Goal: Register for event/course

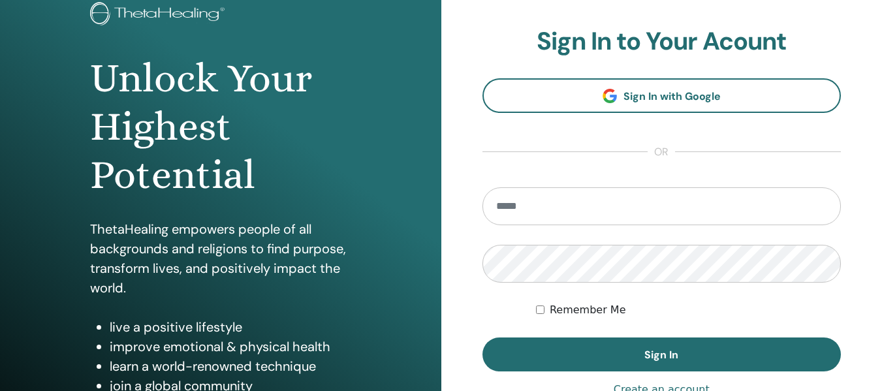
scroll to position [65, 0]
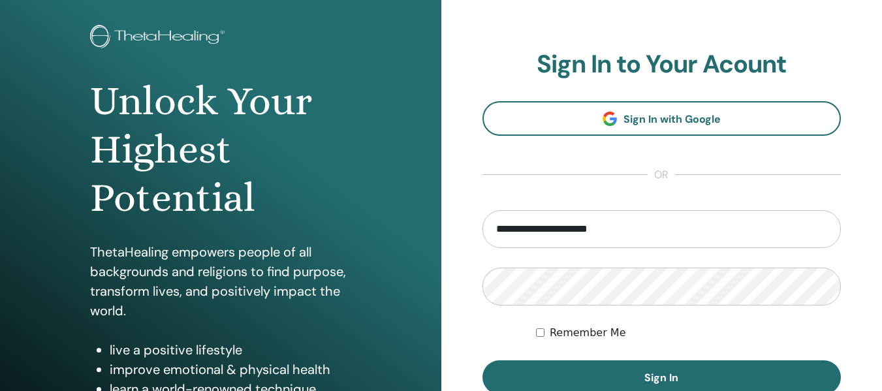
type input "**********"
click at [547, 332] on div "Remember Me" at bounding box center [688, 333] width 305 height 16
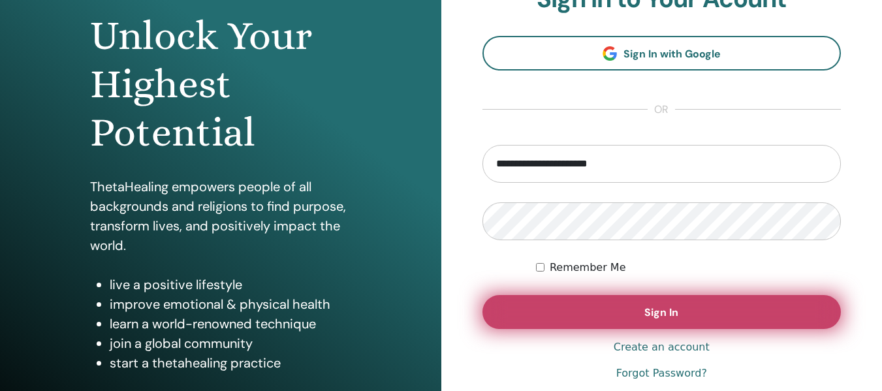
click at [641, 303] on button "Sign In" at bounding box center [662, 312] width 359 height 34
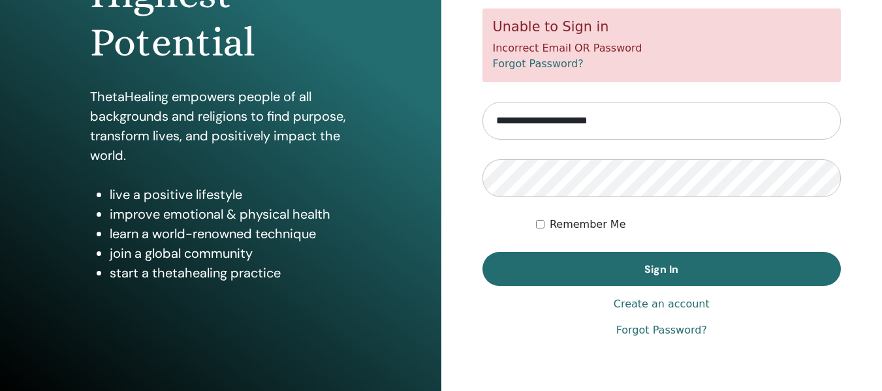
scroll to position [236, 0]
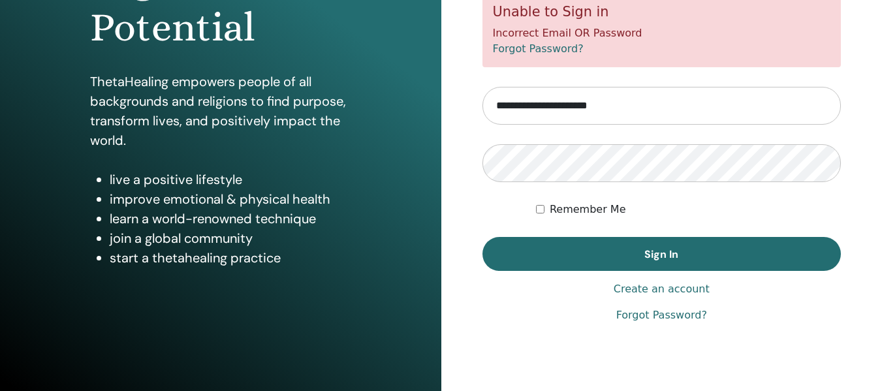
click at [648, 317] on link "Forgot Password?" at bounding box center [661, 316] width 91 height 16
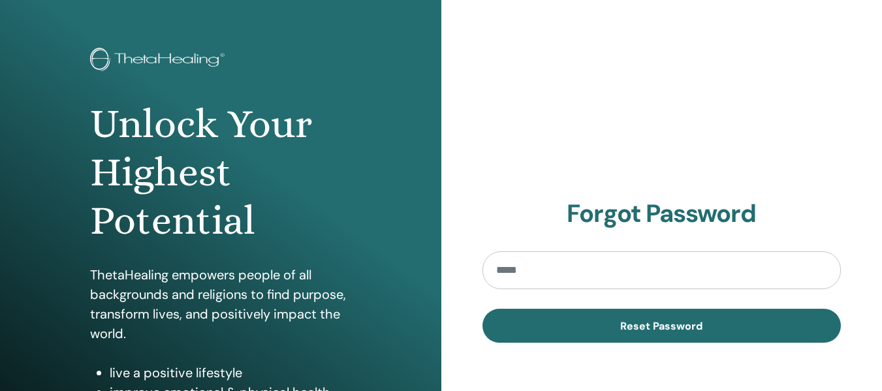
scroll to position [65, 0]
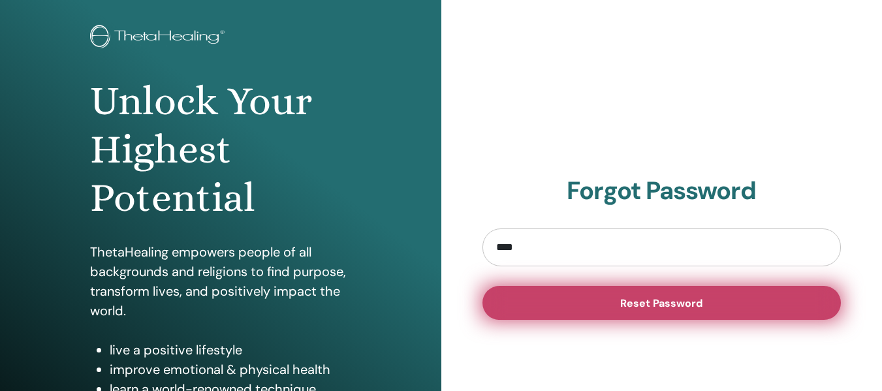
type input "**********"
click at [646, 305] on span "Reset Password" at bounding box center [661, 303] width 82 height 14
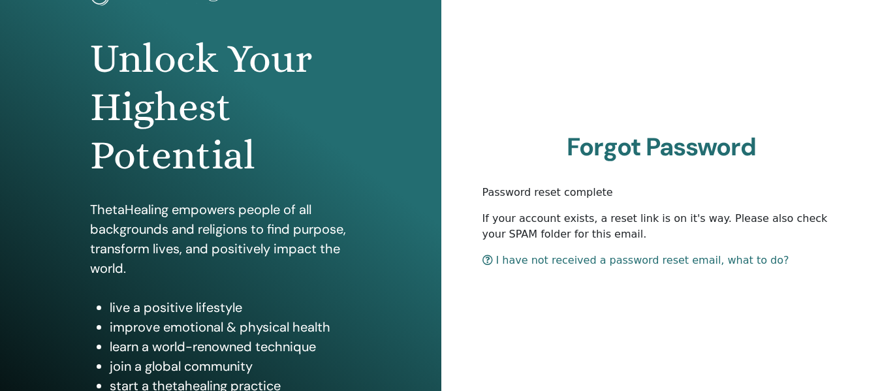
scroll to position [131, 0]
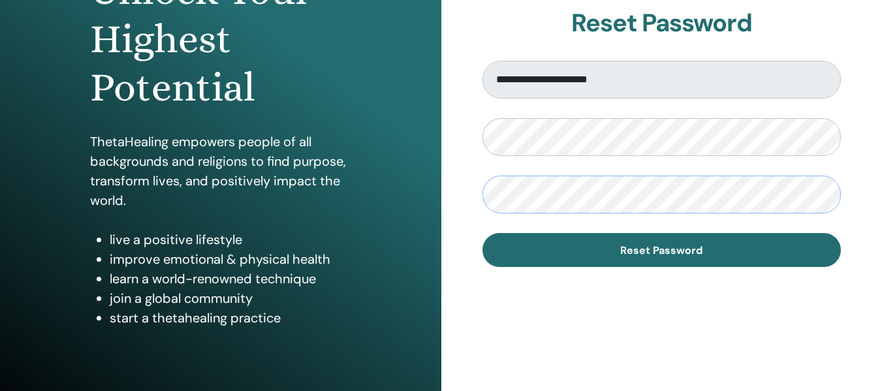
scroll to position [196, 0]
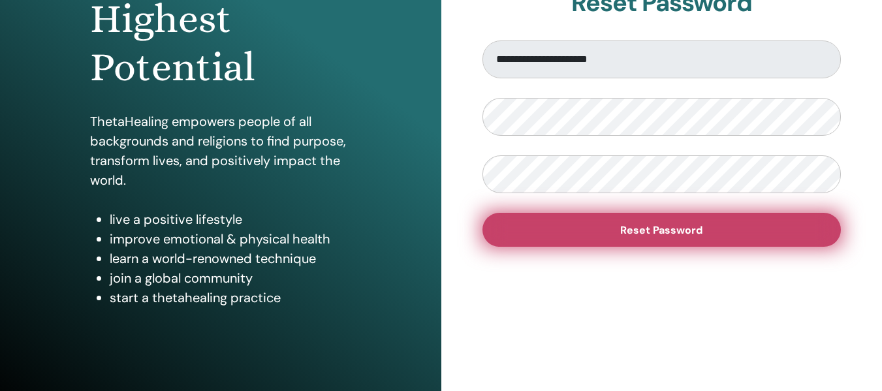
click at [586, 234] on button "Reset Password" at bounding box center [662, 230] width 359 height 34
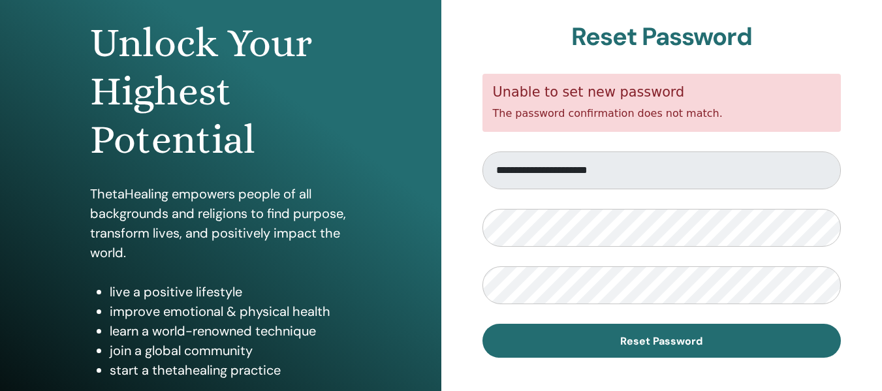
scroll to position [131, 0]
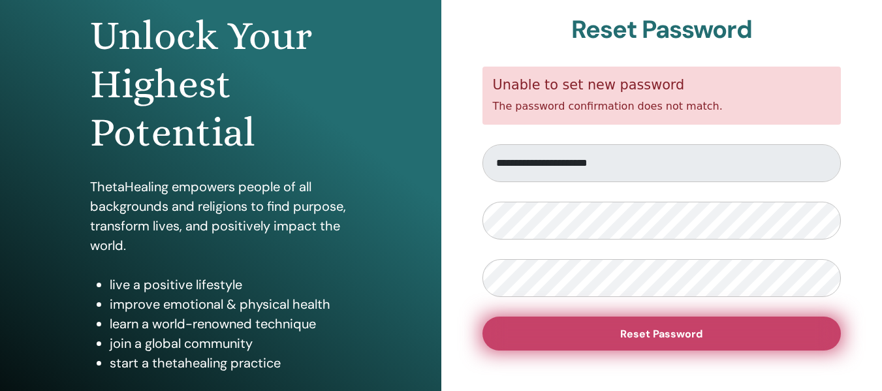
click at [592, 332] on button "Reset Password" at bounding box center [662, 334] width 359 height 34
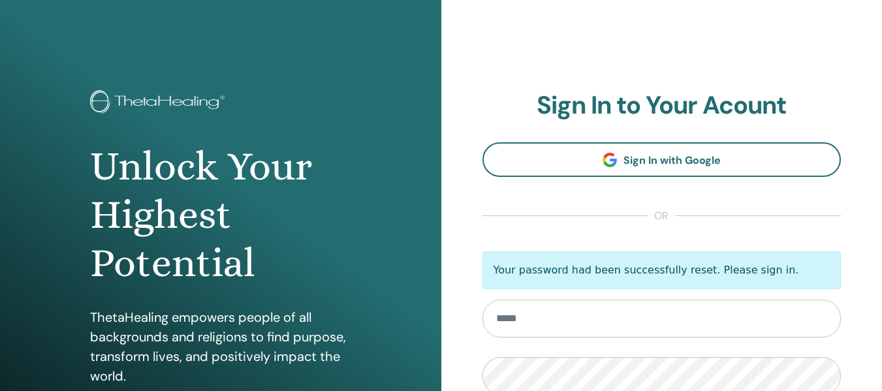
scroll to position [65, 0]
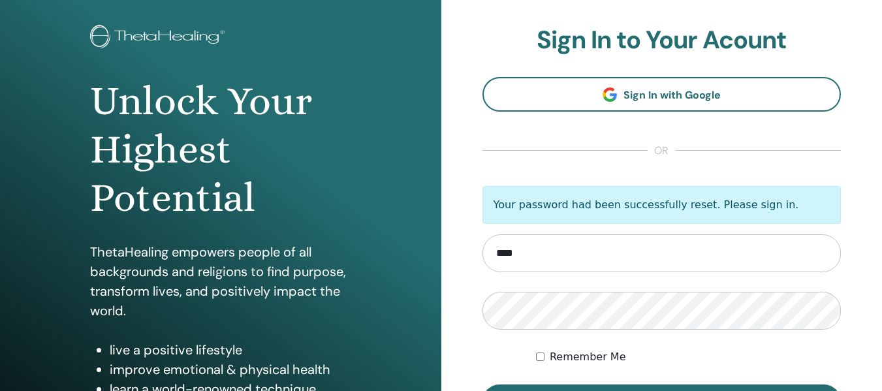
type input "**********"
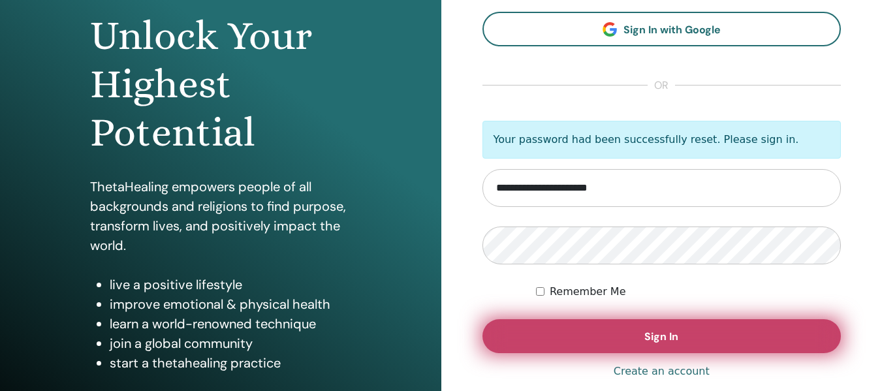
click at [560, 335] on button "Sign In" at bounding box center [662, 336] width 359 height 34
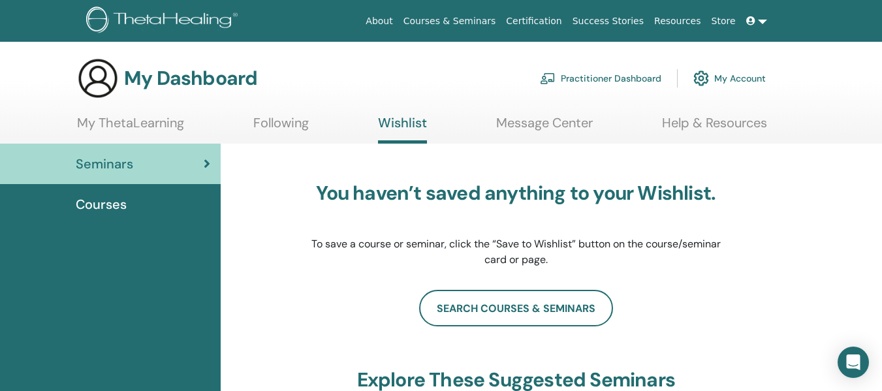
click at [177, 202] on div "Courses" at bounding box center [110, 205] width 200 height 20
click at [91, 204] on span "Courses" at bounding box center [101, 205] width 51 height 20
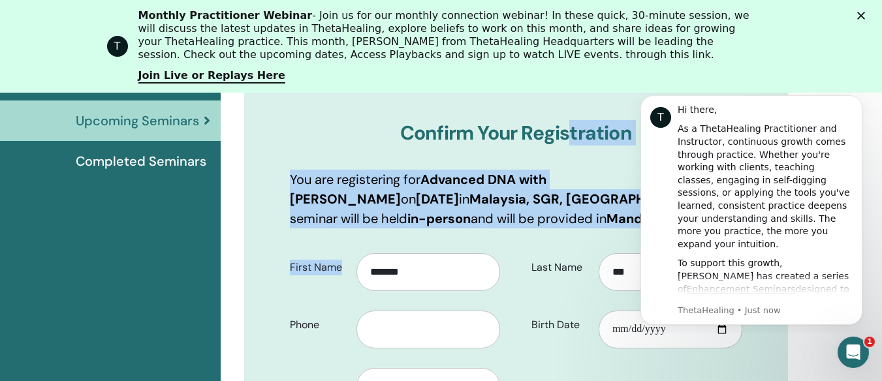
scroll to position [227, 0]
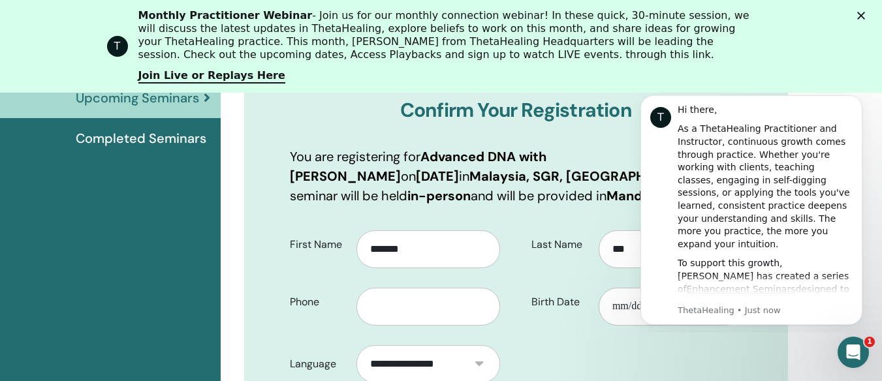
click at [514, 177] on b "Malaysia, SGR, Petaling Jaya" at bounding box center [588, 176] width 237 height 17
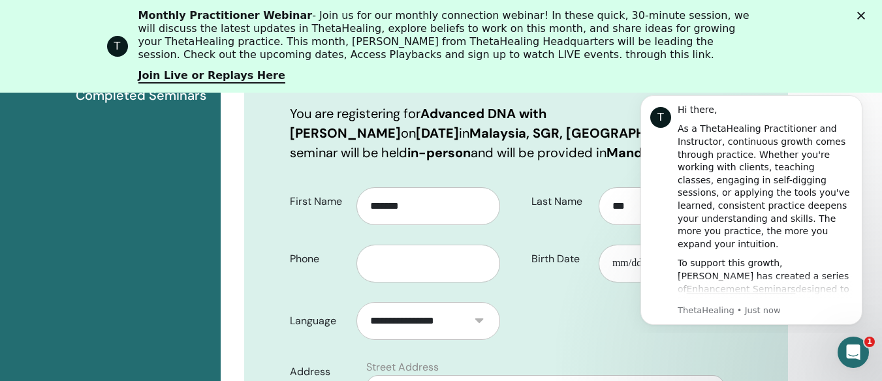
scroll to position [293, 0]
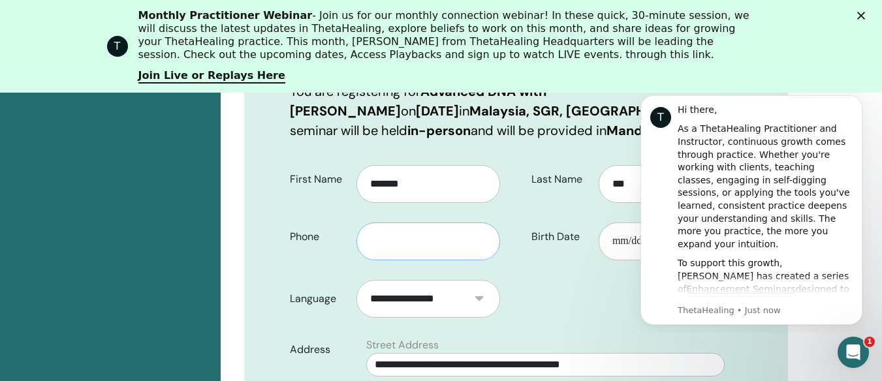
click at [447, 243] on input "text" at bounding box center [429, 242] width 144 height 38
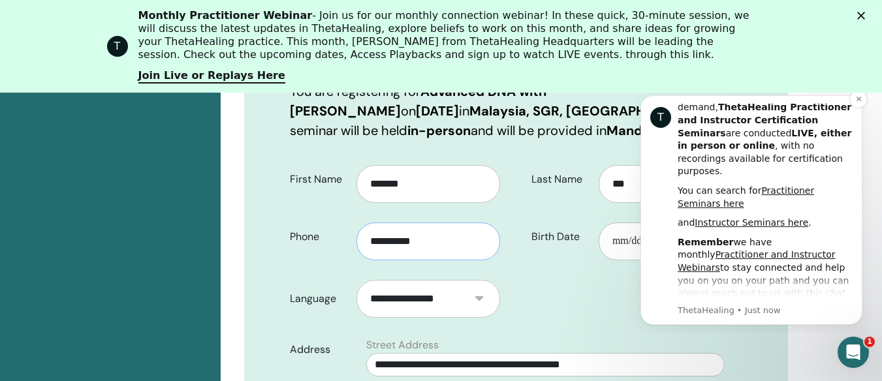
scroll to position [614, 0]
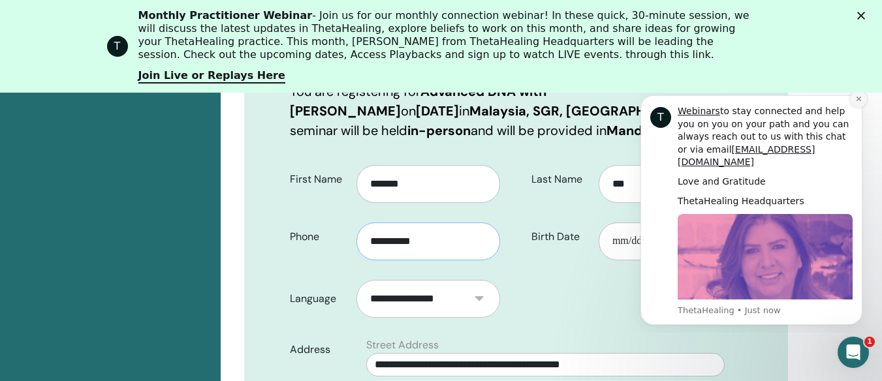
type input "**********"
click at [861, 95] on button "Dismiss notification" at bounding box center [858, 99] width 17 height 17
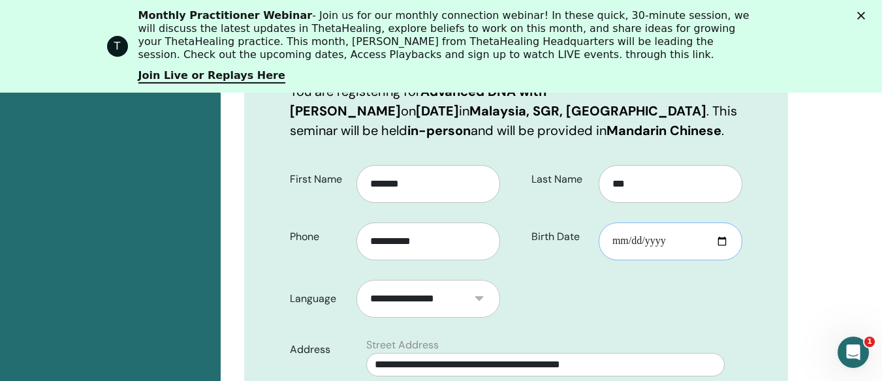
click at [725, 239] on input "Birth Date" at bounding box center [671, 242] width 144 height 38
type input "**********"
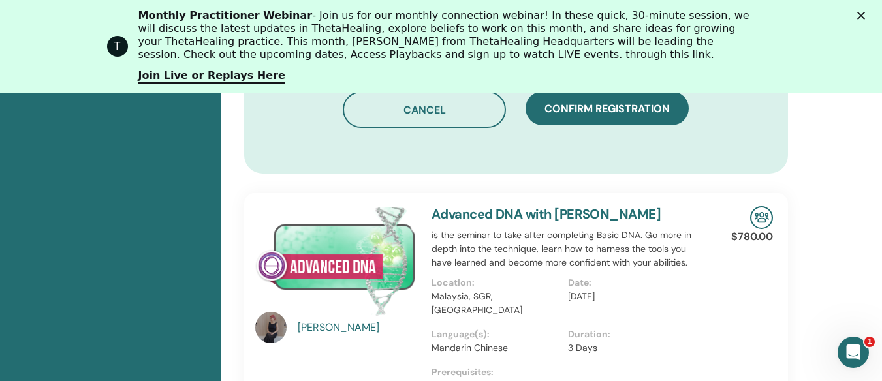
scroll to position [880, 0]
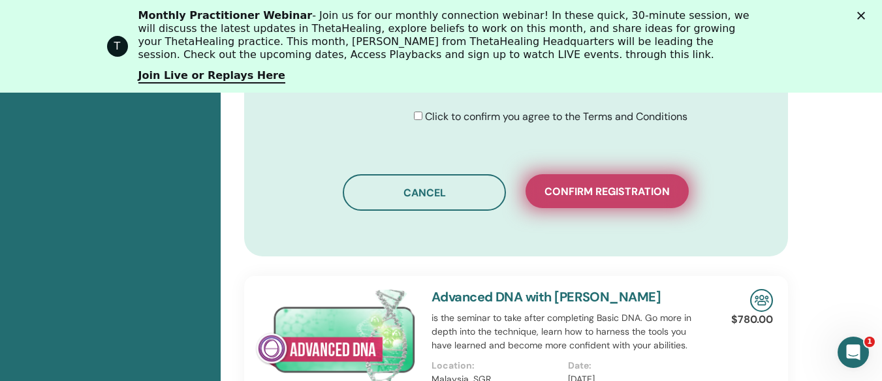
click at [601, 197] on span "Confirm registration" at bounding box center [607, 192] width 125 height 14
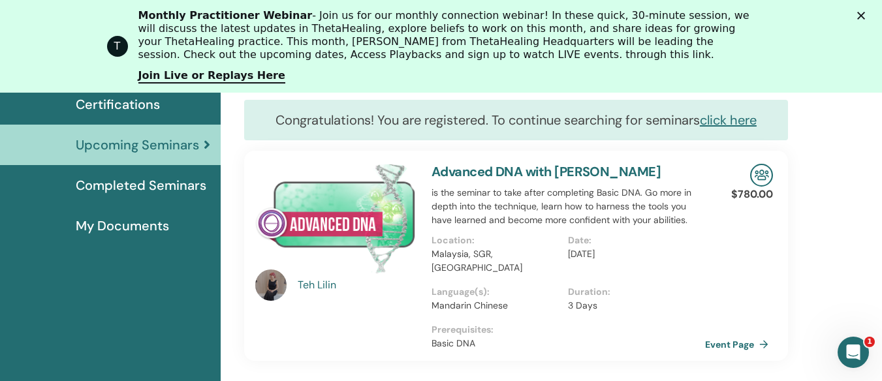
scroll to position [165, 0]
